Goal: Task Accomplishment & Management: Use online tool/utility

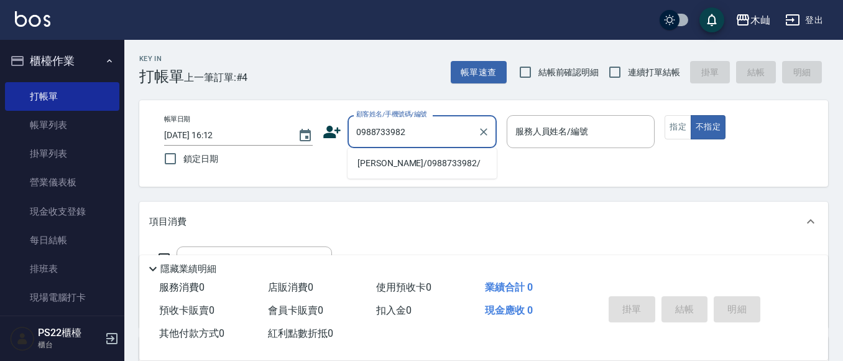
click at [402, 168] on li "[PERSON_NAME]/0988733982/" at bounding box center [422, 163] width 149 height 21
type input "[PERSON_NAME]/0988733982/"
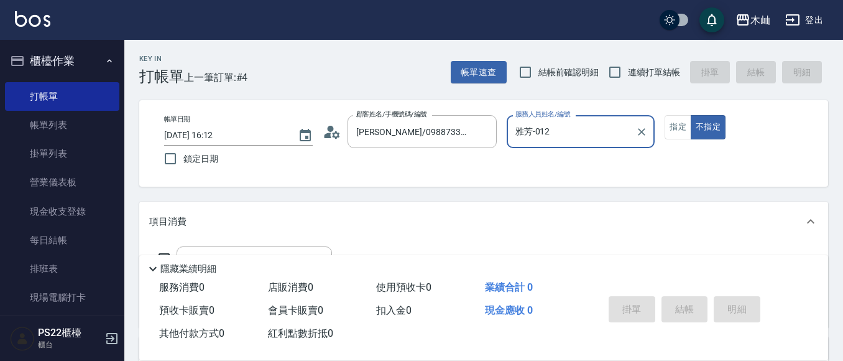
type input "雅芳-012"
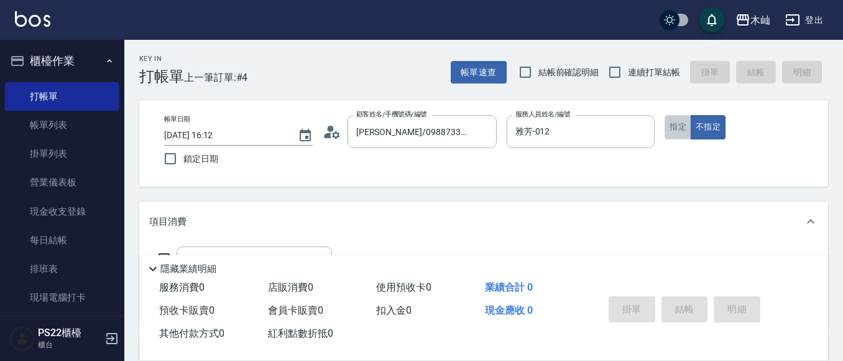
click at [680, 132] on button "指定" at bounding box center [678, 127] width 27 height 24
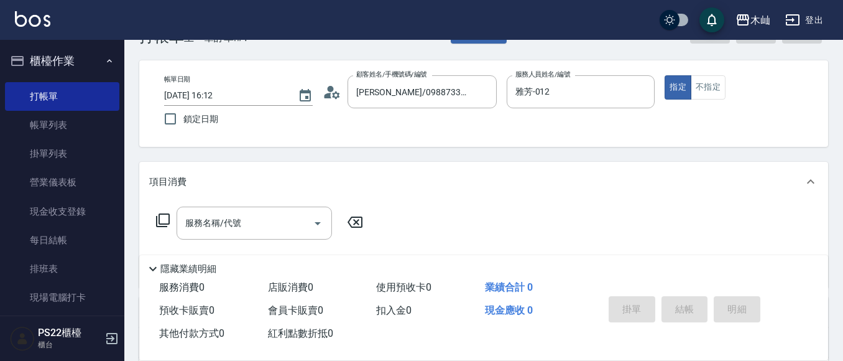
scroll to position [62, 0]
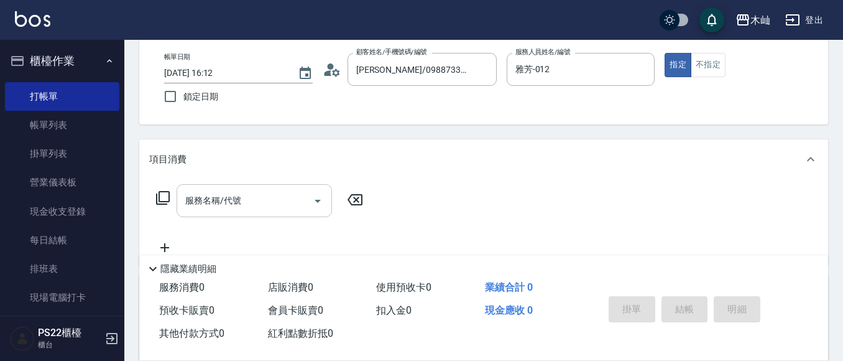
click at [284, 204] on input "服務名稱/代號" at bounding box center [245, 201] width 126 height 22
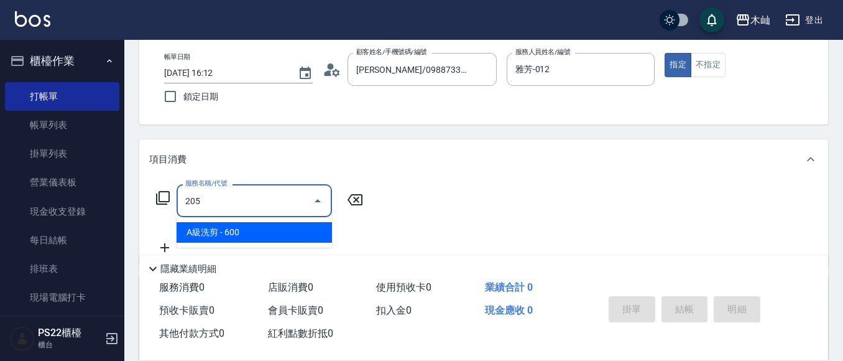
type input "A級洗剪(205)"
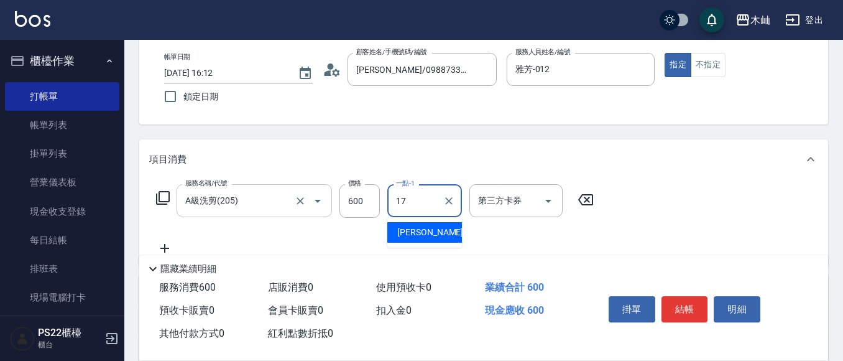
type input "[PERSON_NAME]-17"
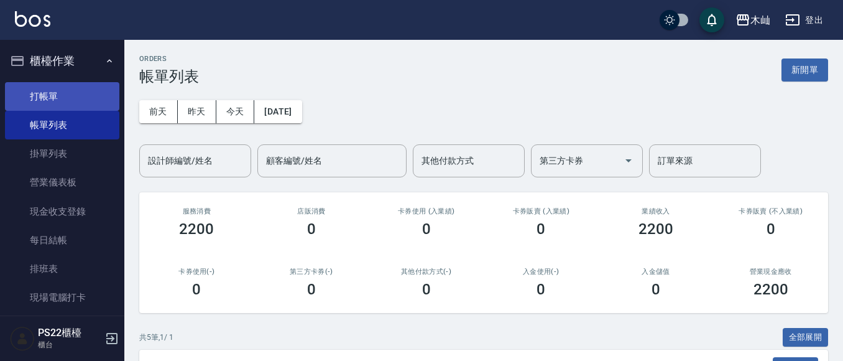
click at [98, 90] on link "打帳單" at bounding box center [62, 96] width 114 height 29
